Goal: Check status

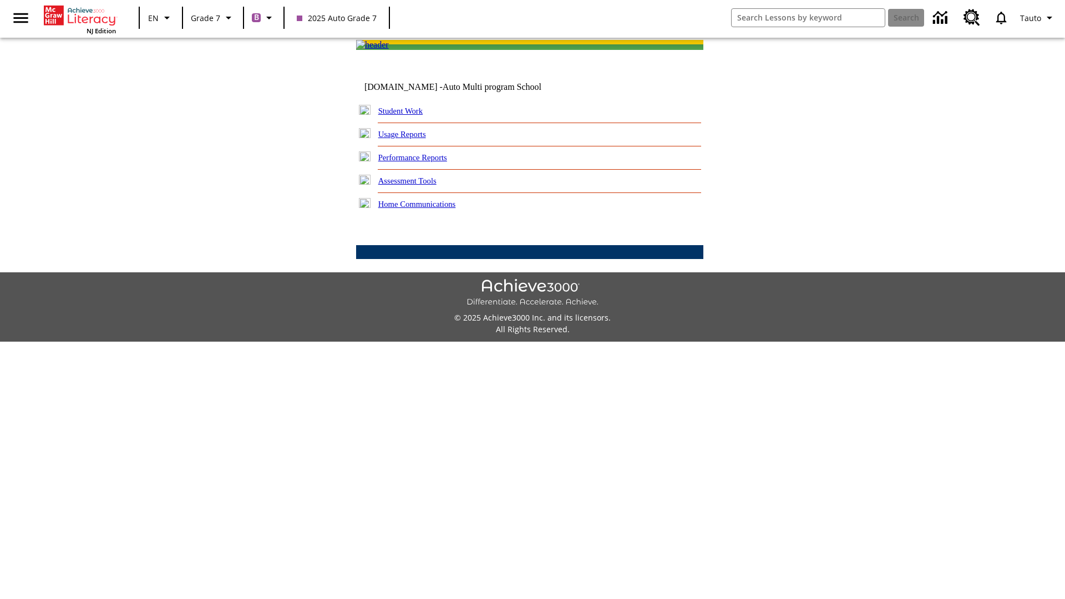
click at [408, 115] on link "Student Work" at bounding box center [400, 111] width 44 height 9
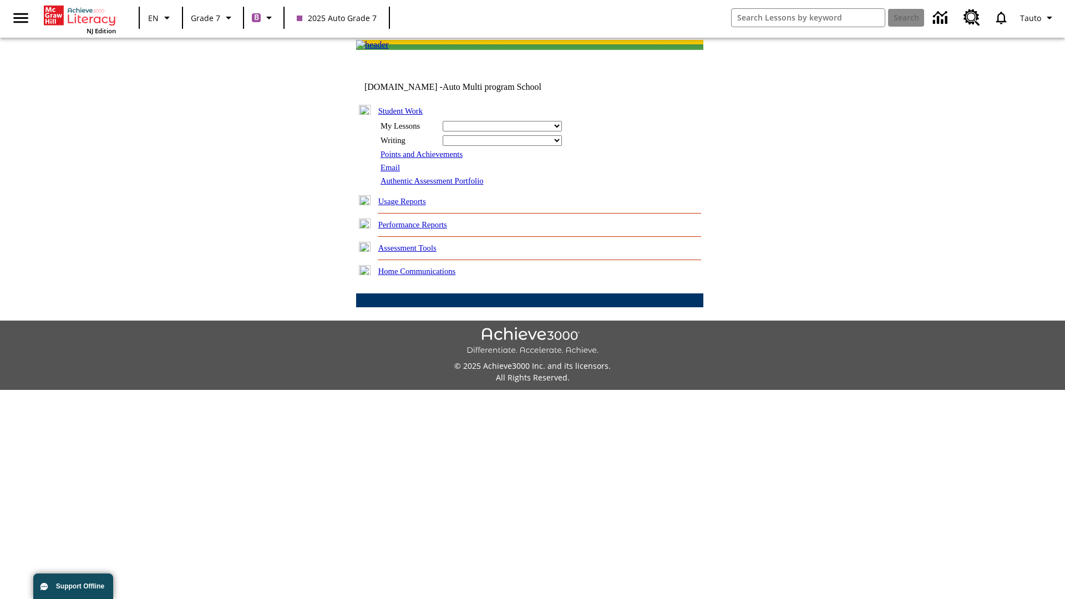
select select "/options/reports/?report_id=24&atype=7&section=2"
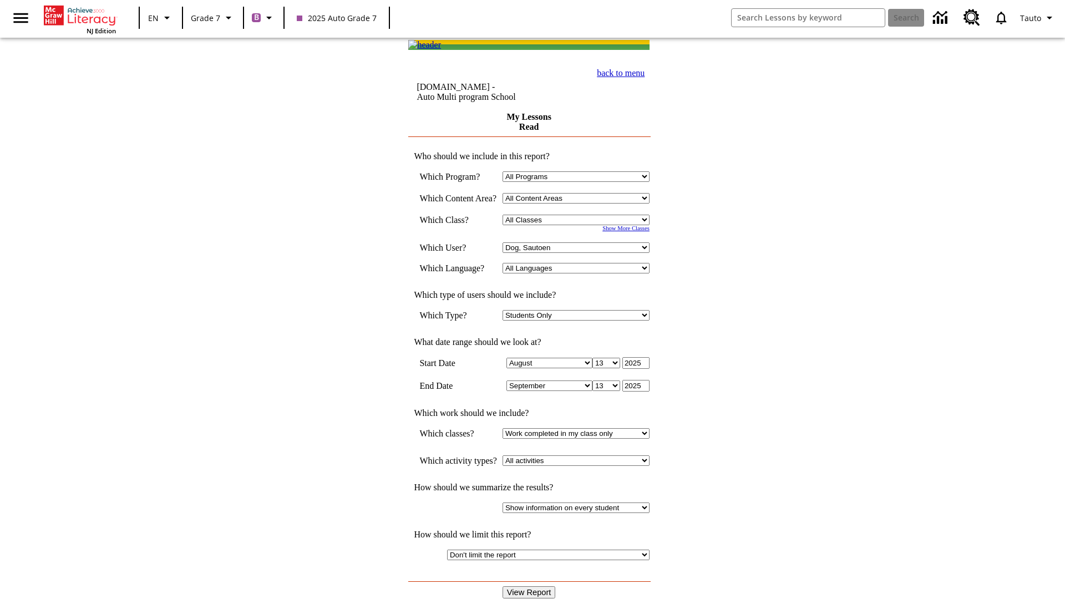
select select "21437138"
select select "4"
type input "2024"
click at [530, 586] on input "View Report" at bounding box center [529, 592] width 53 height 12
